Goal: Information Seeking & Learning: Learn about a topic

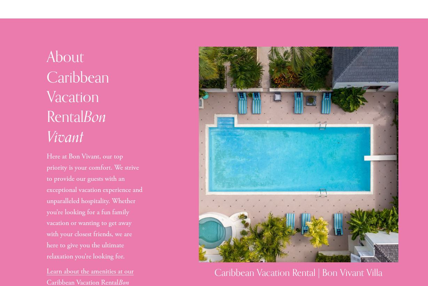
scroll to position [592, 0]
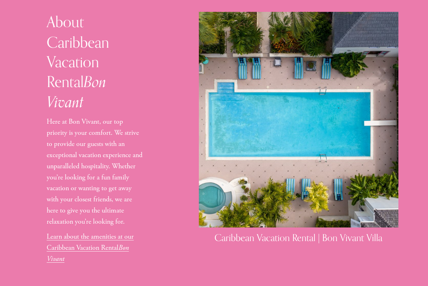
click at [87, 232] on link "Learn about the amenities at our Caribbean Vacation Rental Bon Vivant" at bounding box center [90, 247] width 87 height 31
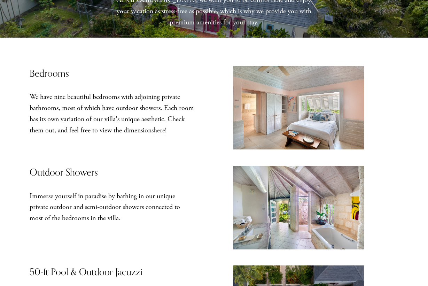
scroll to position [104, 0]
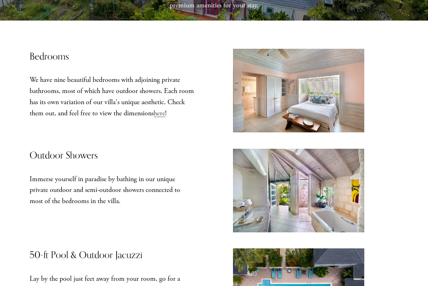
click at [161, 115] on span "here" at bounding box center [159, 113] width 11 height 9
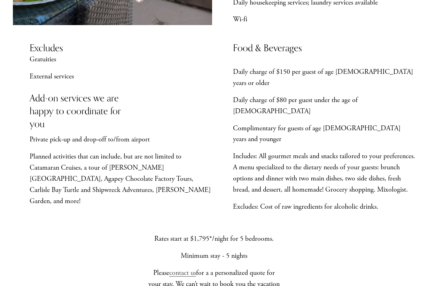
scroll to position [511, 0]
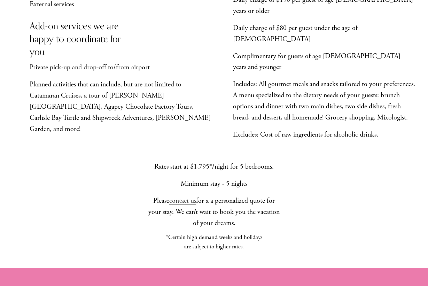
click at [268, 161] on p "Rates start at $1,795*/night for 5 bedrooms." at bounding box center [214, 166] width 132 height 11
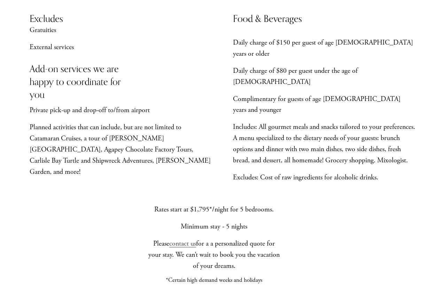
scroll to position [476, 0]
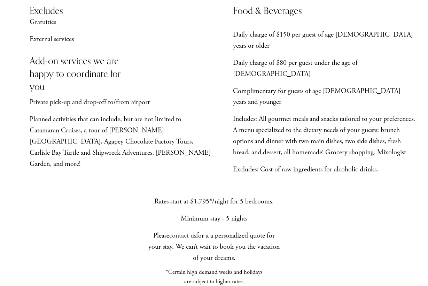
click at [231, 230] on p "Please contact us for a a personalized quote for your stay. We can’t wait to bo…" at bounding box center [214, 246] width 132 height 33
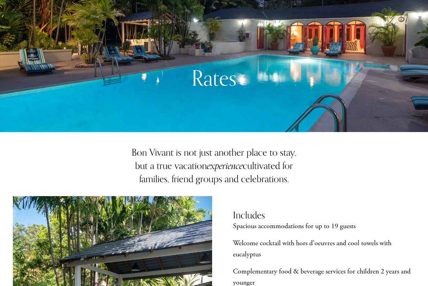
scroll to position [0, 0]
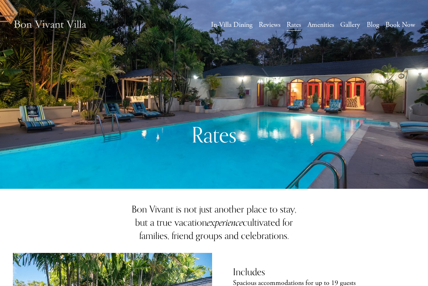
click at [272, 24] on link "Reviews" at bounding box center [270, 25] width 22 height 13
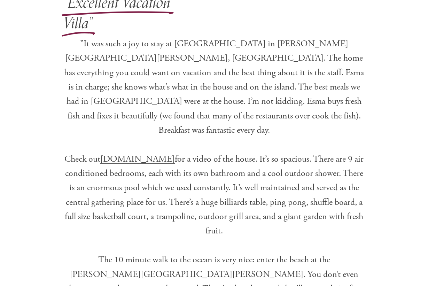
scroll to position [383, 0]
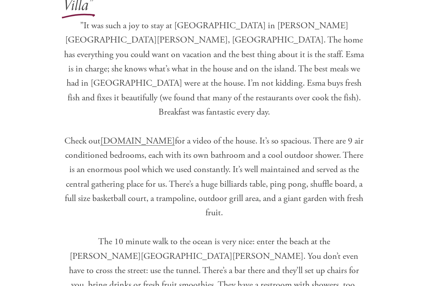
click at [159, 135] on span "BonVivantVilla.com" at bounding box center [137, 140] width 75 height 11
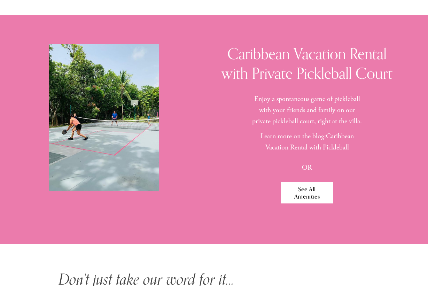
scroll to position [2931, 0]
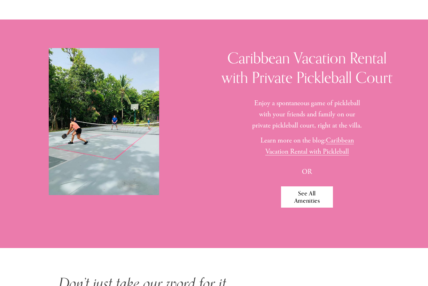
click at [308, 186] on link "See All Amenities" at bounding box center [307, 196] width 52 height 21
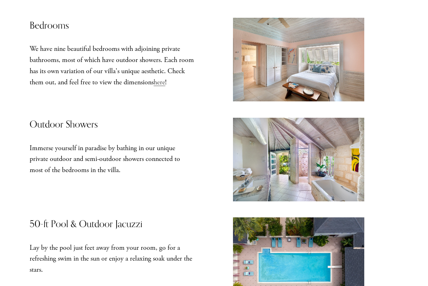
scroll to position [104, 0]
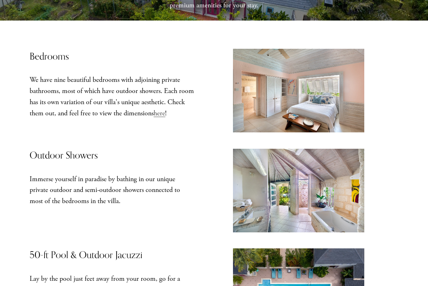
click at [163, 116] on span "here" at bounding box center [159, 113] width 11 height 9
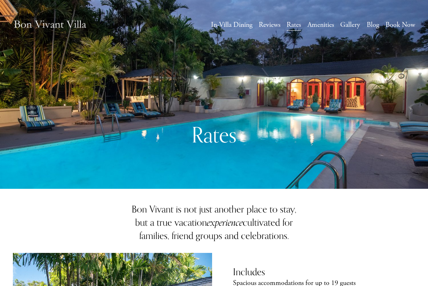
click at [347, 23] on link "Gallery" at bounding box center [350, 25] width 20 height 13
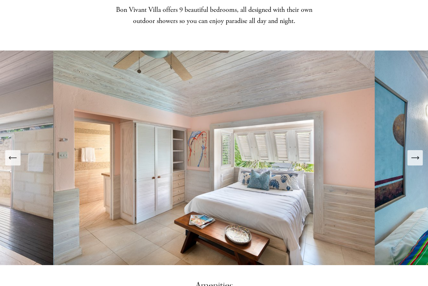
scroll to position [871, 0]
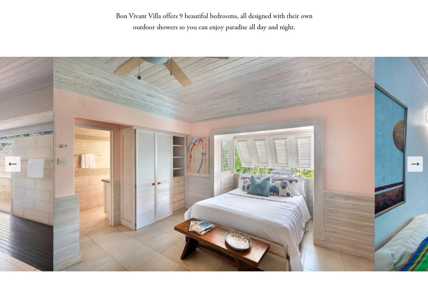
click at [413, 164] on icon "Next Slide" at bounding box center [414, 164] width 7 height 0
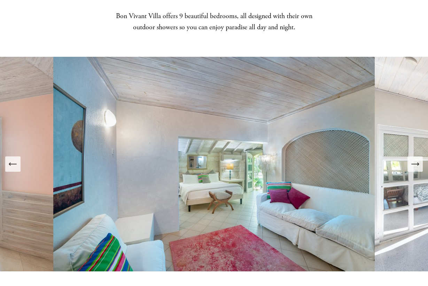
click at [413, 164] on icon "Next Slide" at bounding box center [414, 164] width 7 height 0
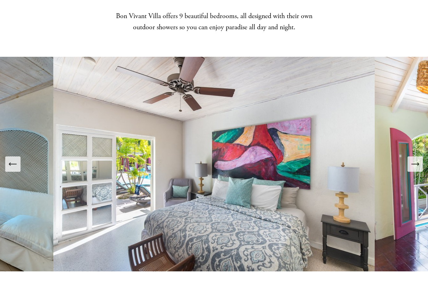
click at [413, 164] on icon "Next Slide" at bounding box center [414, 164] width 7 height 0
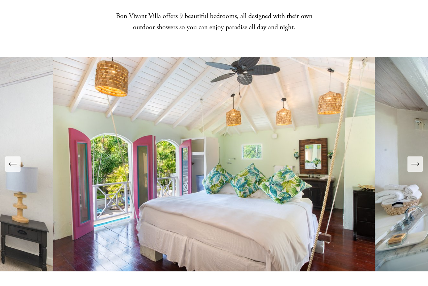
click at [413, 164] on icon "Next Slide" at bounding box center [414, 164] width 7 height 0
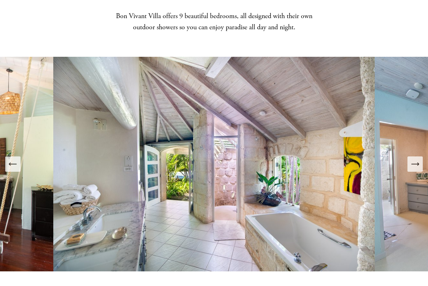
click at [413, 164] on icon "Next Slide" at bounding box center [414, 164] width 7 height 0
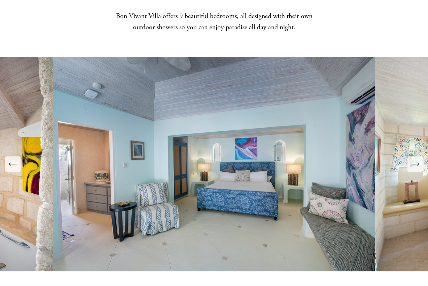
click at [413, 164] on icon "Next Slide" at bounding box center [414, 164] width 7 height 0
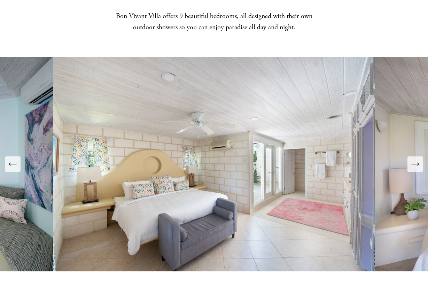
click at [414, 164] on icon "Next Slide" at bounding box center [414, 164] width 7 height 0
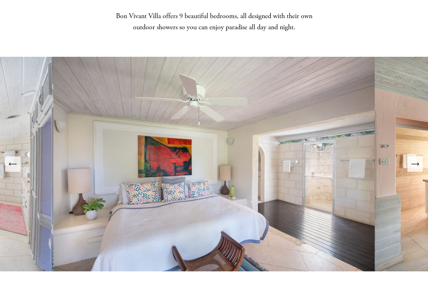
click at [414, 164] on icon "Next Slide" at bounding box center [414, 164] width 7 height 0
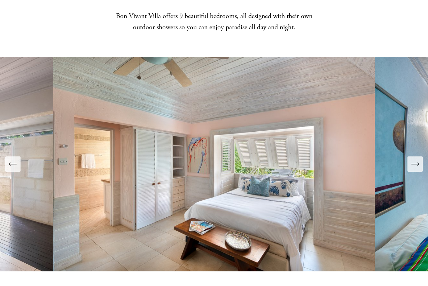
click at [414, 164] on icon "Next Slide" at bounding box center [414, 164] width 7 height 0
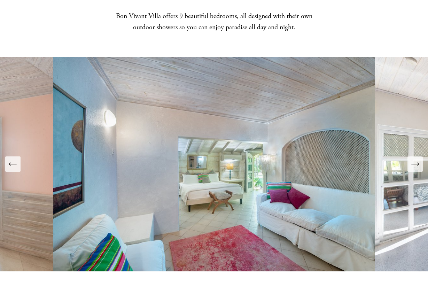
click at [414, 164] on icon "Next Slide" at bounding box center [414, 164] width 7 height 0
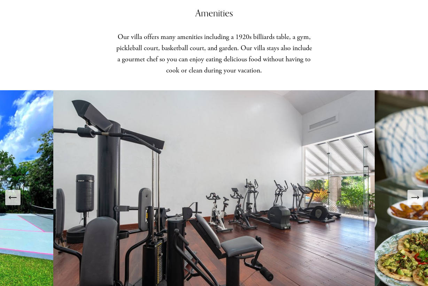
scroll to position [1184, 0]
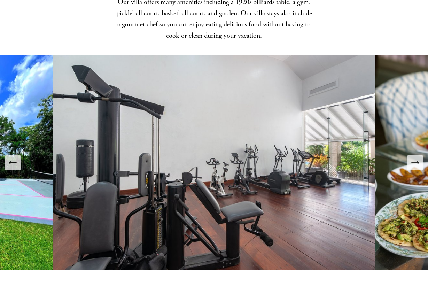
click at [416, 158] on icon "Next Slide" at bounding box center [415, 163] width 10 height 10
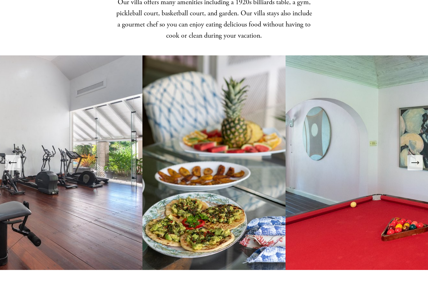
click at [416, 158] on icon "Next Slide" at bounding box center [415, 163] width 10 height 10
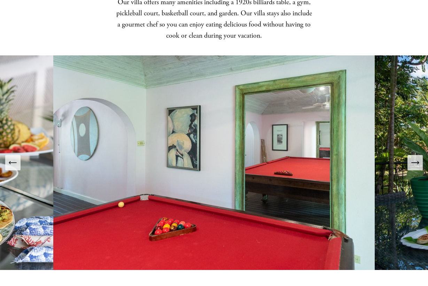
click at [416, 158] on icon "Next Slide" at bounding box center [415, 163] width 10 height 10
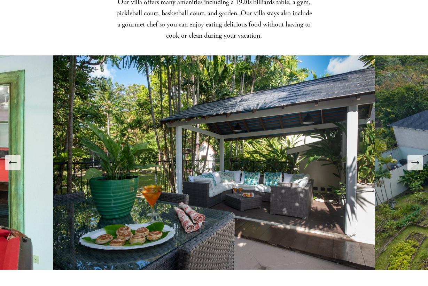
click at [416, 158] on icon "Next Slide" at bounding box center [415, 163] width 10 height 10
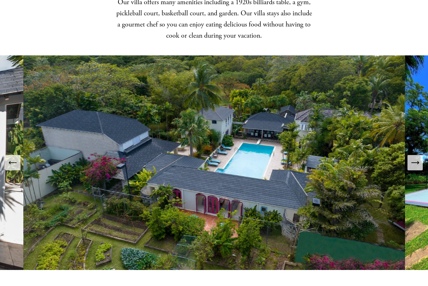
click at [416, 158] on icon "Next Slide" at bounding box center [415, 163] width 10 height 10
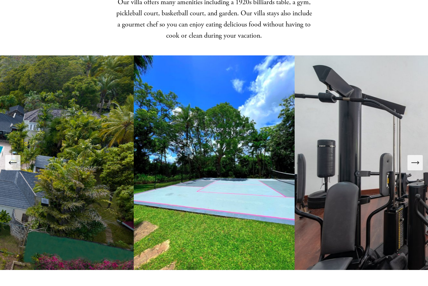
click at [416, 158] on icon "Next Slide" at bounding box center [415, 163] width 10 height 10
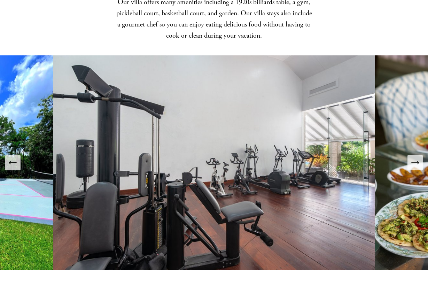
click at [416, 158] on icon "Next Slide" at bounding box center [415, 163] width 10 height 10
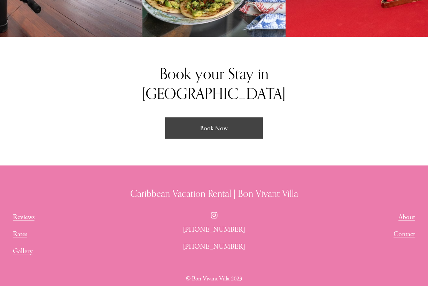
scroll to position [1440, 0]
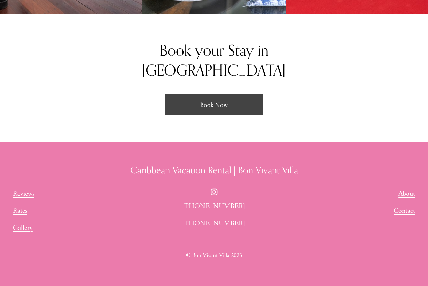
click at [217, 94] on link "Book Now" at bounding box center [214, 104] width 98 height 21
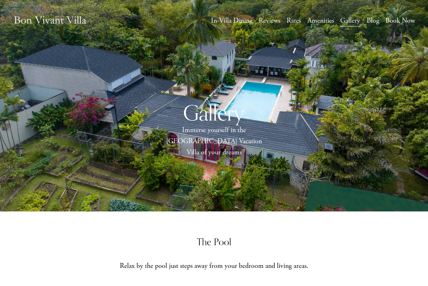
scroll to position [0, 0]
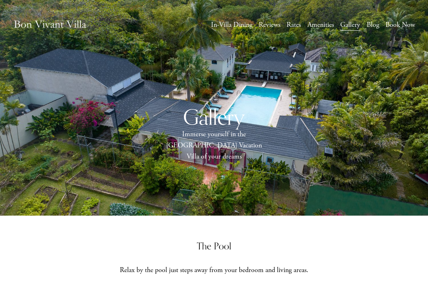
click at [292, 25] on link "Rates" at bounding box center [294, 25] width 14 height 13
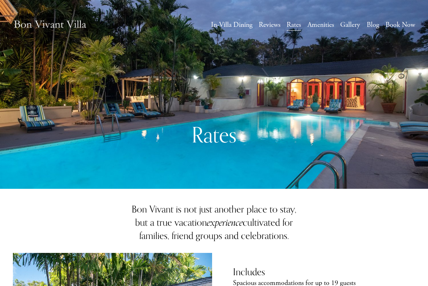
click at [325, 25] on link "Amenities" at bounding box center [321, 25] width 26 height 13
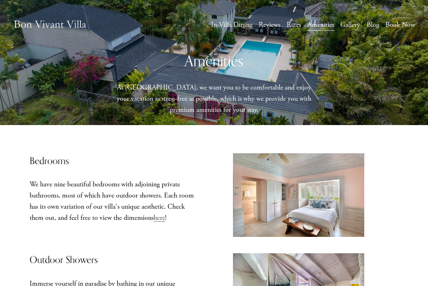
click at [349, 24] on link "Gallery" at bounding box center [350, 25] width 20 height 13
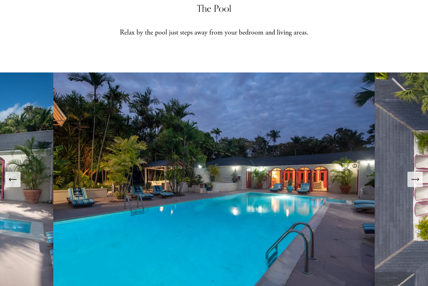
scroll to position [244, 0]
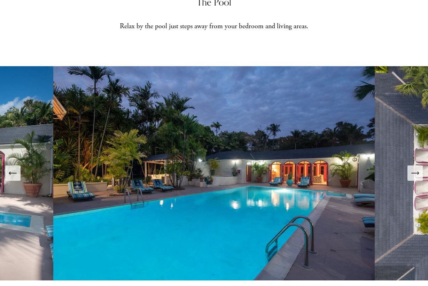
click at [417, 168] on icon "Next Slide" at bounding box center [415, 173] width 10 height 10
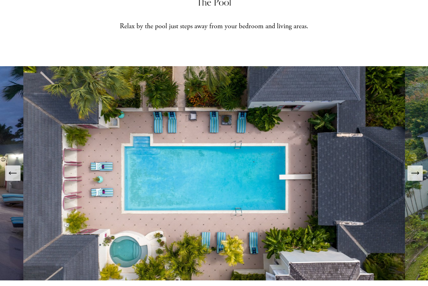
click at [417, 168] on icon "Next Slide" at bounding box center [415, 173] width 10 height 10
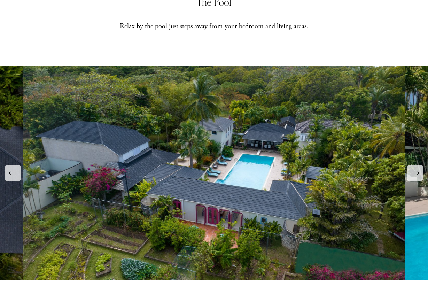
click at [417, 168] on icon "Next Slide" at bounding box center [415, 173] width 10 height 10
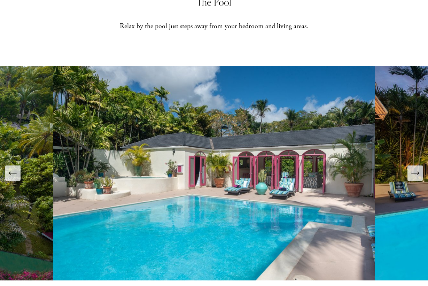
click at [417, 168] on icon "Next Slide" at bounding box center [415, 173] width 10 height 10
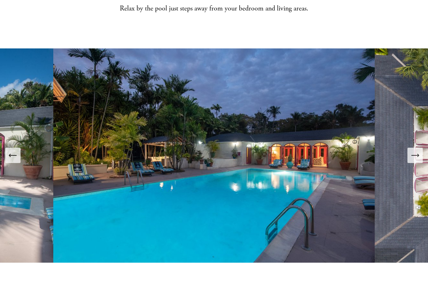
scroll to position [279, 0]
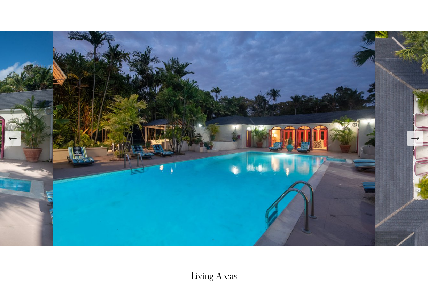
click at [415, 133] on icon "Next Slide" at bounding box center [415, 138] width 10 height 10
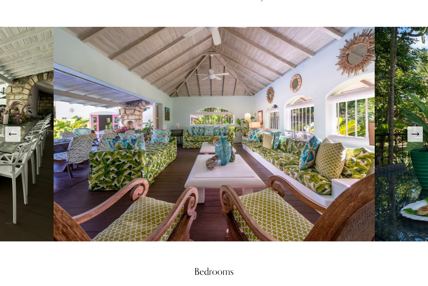
scroll to position [592, 0]
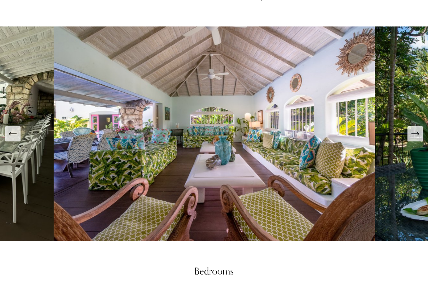
click at [413, 129] on icon "Next Slide" at bounding box center [415, 134] width 10 height 10
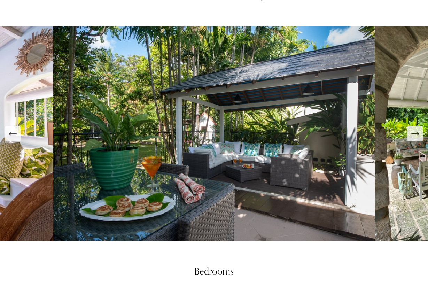
click at [413, 129] on icon "Next Slide" at bounding box center [415, 134] width 10 height 10
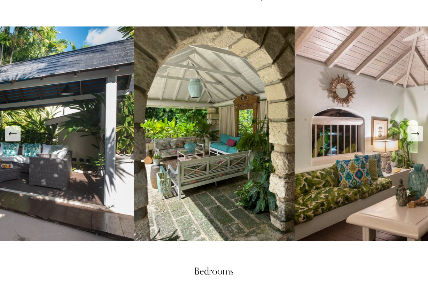
click at [413, 129] on icon "Next Slide" at bounding box center [415, 134] width 10 height 10
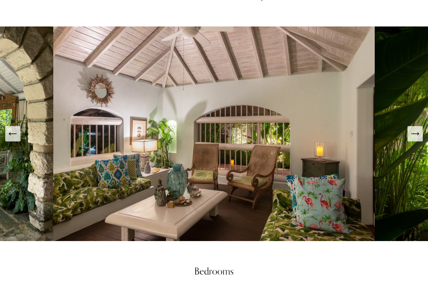
click at [413, 129] on icon "Next Slide" at bounding box center [415, 134] width 10 height 10
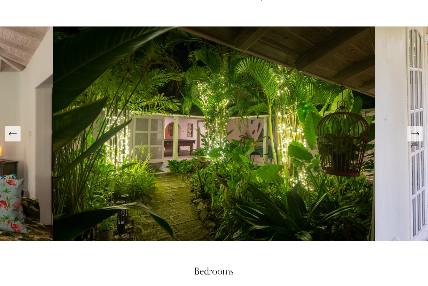
click at [413, 129] on icon "Next Slide" at bounding box center [415, 134] width 10 height 10
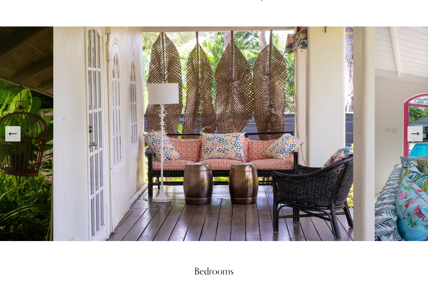
click at [413, 129] on icon "Next Slide" at bounding box center [415, 134] width 10 height 10
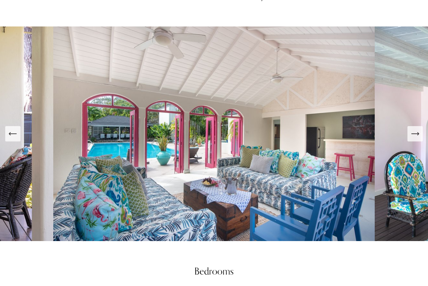
click at [413, 129] on icon "Next Slide" at bounding box center [415, 134] width 10 height 10
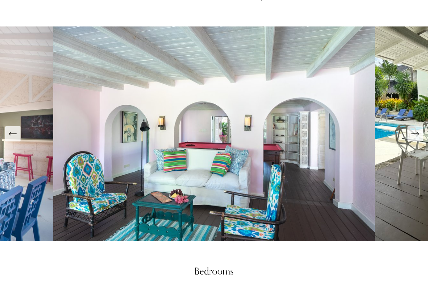
click at [413, 129] on icon "Next Slide" at bounding box center [415, 134] width 10 height 10
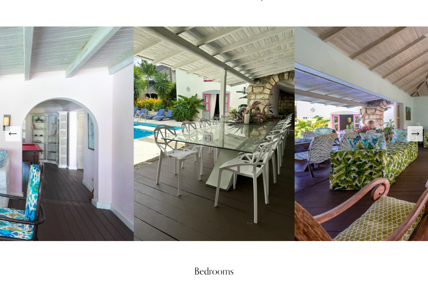
click at [413, 129] on icon "Next Slide" at bounding box center [415, 134] width 10 height 10
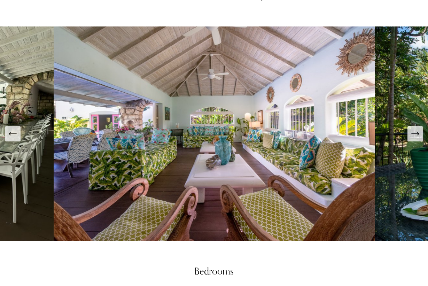
click at [413, 129] on icon "Next Slide" at bounding box center [415, 134] width 10 height 10
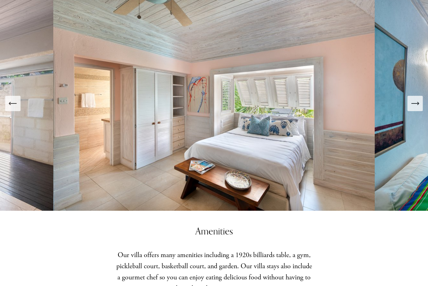
scroll to position [940, 0]
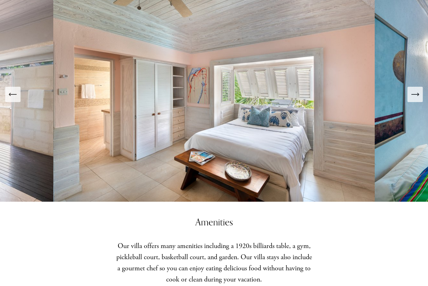
click at [416, 89] on icon "Next Slide" at bounding box center [415, 94] width 10 height 10
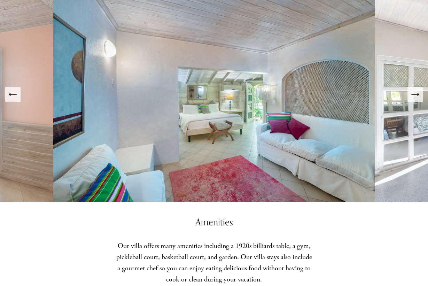
click at [416, 89] on icon "Next Slide" at bounding box center [415, 94] width 10 height 10
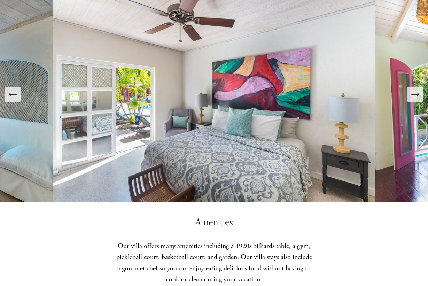
click at [416, 89] on icon "Next Slide" at bounding box center [415, 94] width 10 height 10
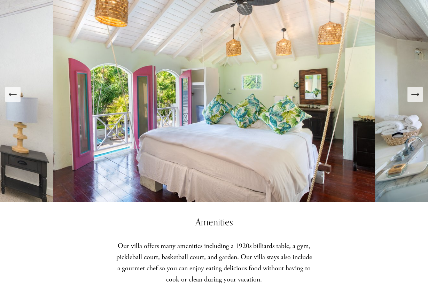
click at [416, 89] on icon "Next Slide" at bounding box center [415, 94] width 10 height 10
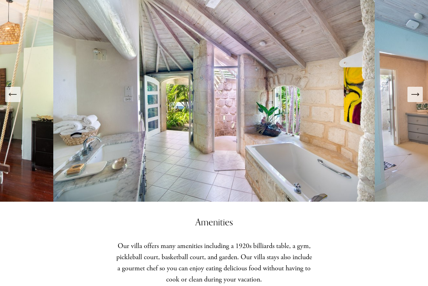
click at [416, 89] on icon "Next Slide" at bounding box center [415, 94] width 10 height 10
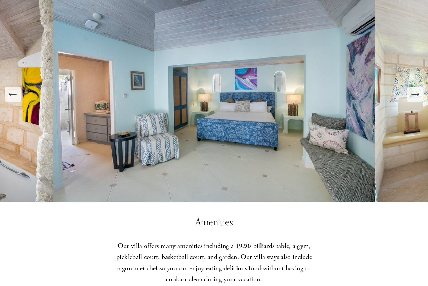
click at [416, 89] on icon "Next Slide" at bounding box center [415, 94] width 10 height 10
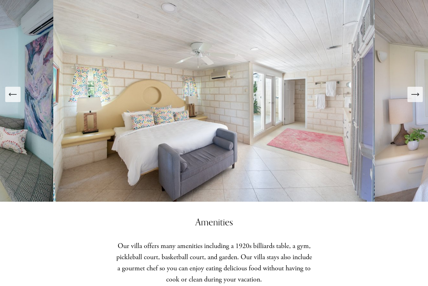
click at [416, 89] on icon "Next Slide" at bounding box center [415, 94] width 10 height 10
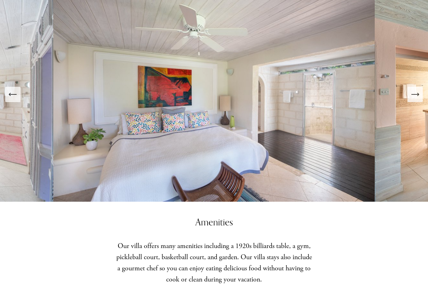
click at [416, 89] on icon "Next Slide" at bounding box center [415, 94] width 10 height 10
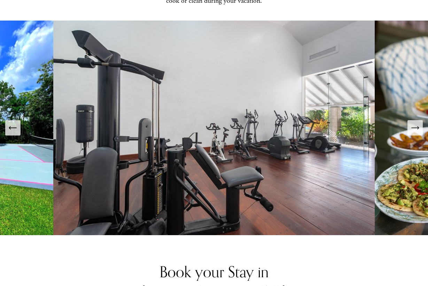
scroll to position [1254, 0]
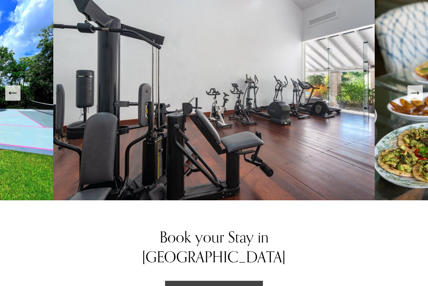
click at [416, 88] on icon "Next Slide" at bounding box center [415, 93] width 10 height 10
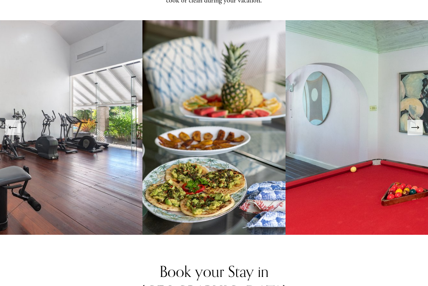
scroll to position [1219, 0]
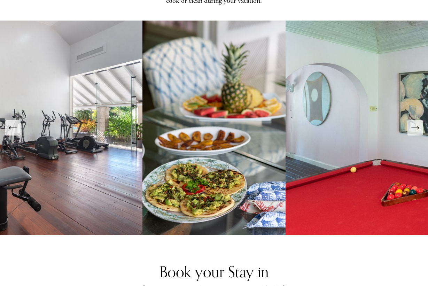
click at [415, 123] on icon "Next Slide" at bounding box center [415, 128] width 10 height 10
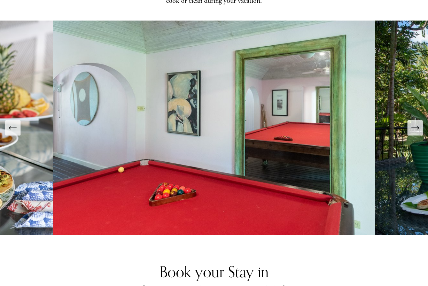
click at [415, 123] on icon "Next Slide" at bounding box center [415, 128] width 10 height 10
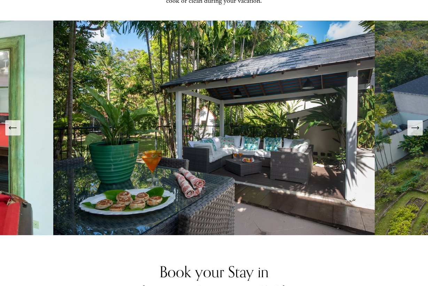
click at [415, 123] on icon "Next Slide" at bounding box center [415, 128] width 10 height 10
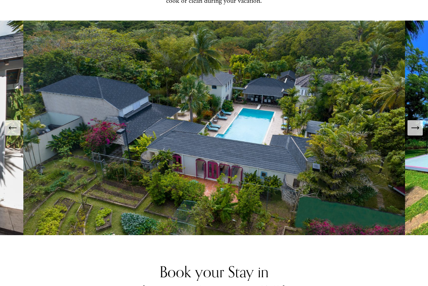
click at [415, 123] on icon "Next Slide" at bounding box center [415, 128] width 10 height 10
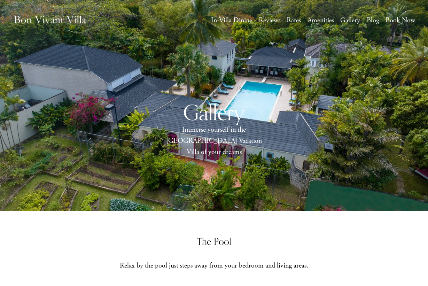
scroll to position [0, 0]
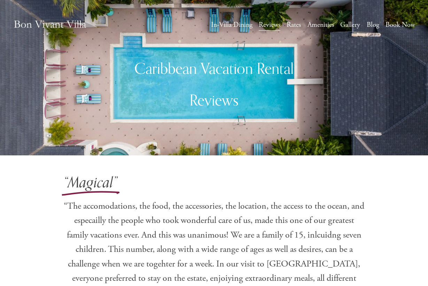
scroll to position [383, 0]
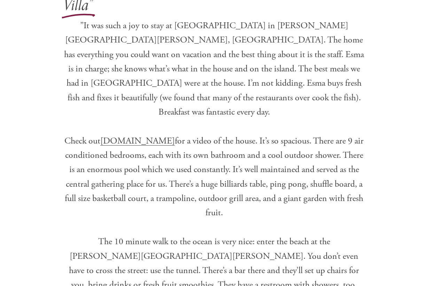
click at [241, 96] on span "”It was such a joy to stay at [GEOGRAPHIC_DATA] in [PERSON_NAME][GEOGRAPHIC_DAT…" at bounding box center [215, 83] width 302 height 127
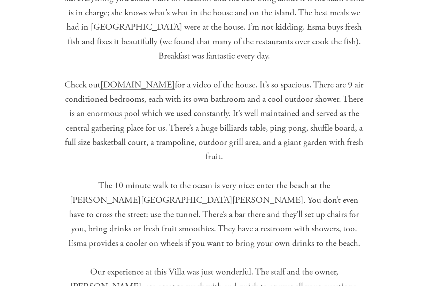
scroll to position [453, 0]
